Goal: Complete application form: Complete application form

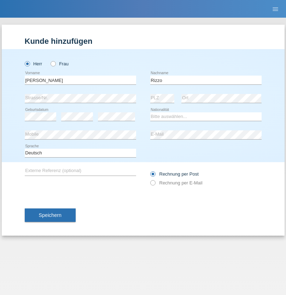
type input "Rizzo"
select select "CH"
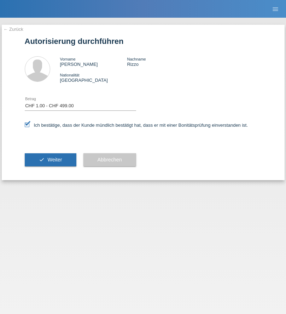
select select "1"
click at [50, 159] on span "Weiter" at bounding box center [54, 160] width 14 height 6
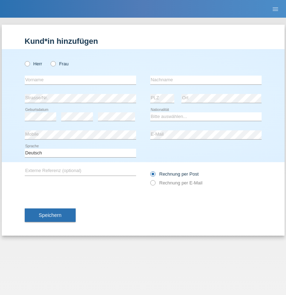
radio input "true"
click at [80, 80] on input "text" at bounding box center [80, 80] width 111 height 9
type input "[PERSON_NAME]"
click at [206, 80] on input "text" at bounding box center [205, 80] width 111 height 9
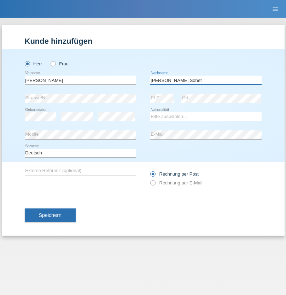
type input "[PERSON_NAME] Sohet"
select select "CH"
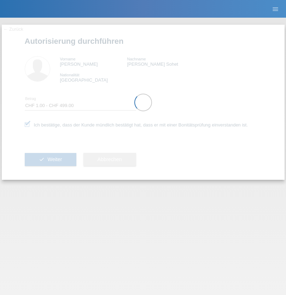
select select "1"
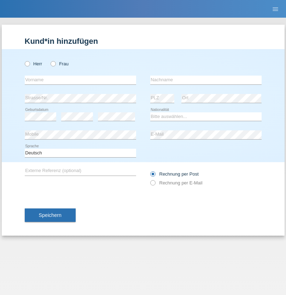
radio input "true"
click at [80, 80] on input "text" at bounding box center [80, 80] width 111 height 9
type input "Adolfo"
click at [206, 80] on input "text" at bounding box center [205, 80] width 111 height 9
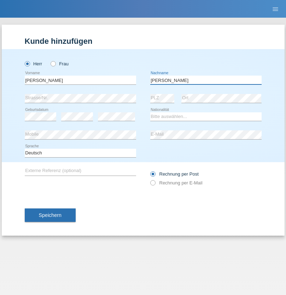
type input "Leite"
select select "PT"
select select "C"
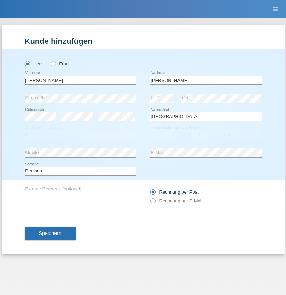
select select "10"
select select "02"
select select "2020"
